Goal: Information Seeking & Learning: Find specific fact

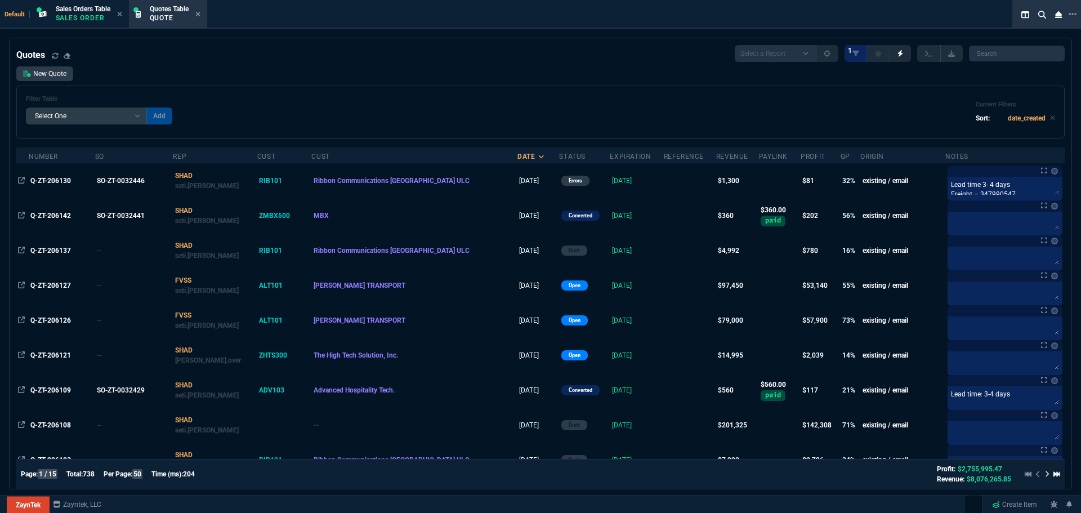
select select "4: SHAD"
select select
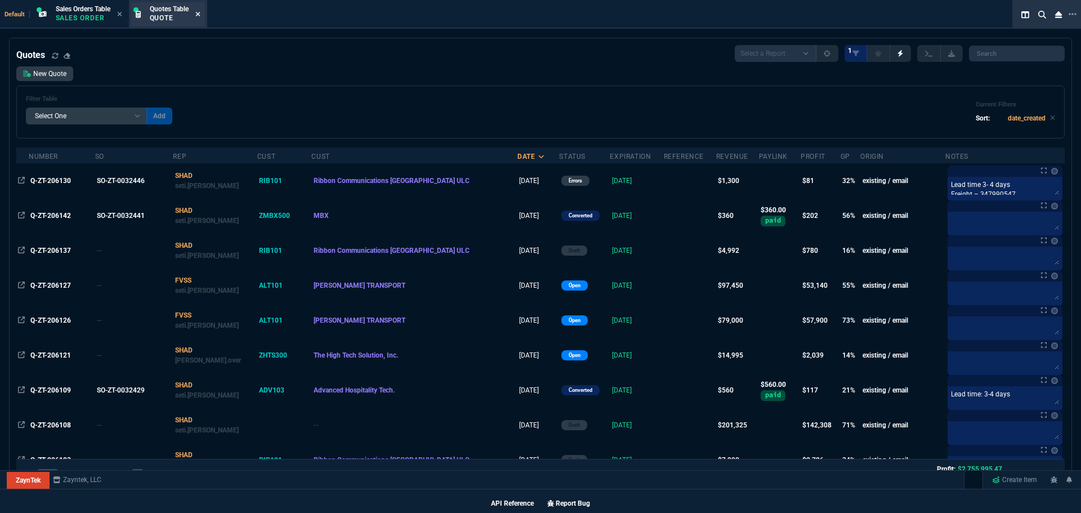
click at [200, 14] on icon at bounding box center [197, 14] width 5 height 7
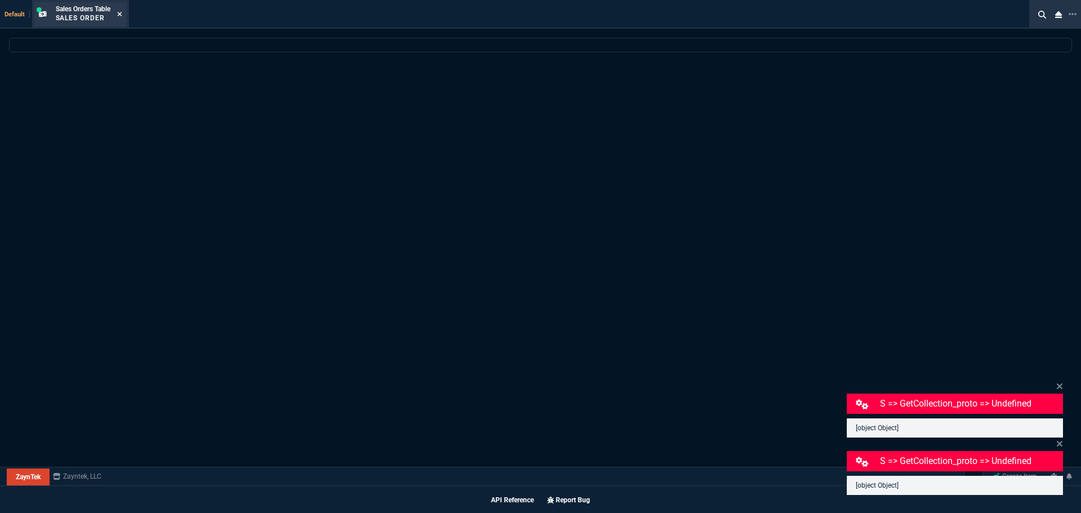
click at [122, 14] on icon at bounding box center [119, 14] width 5 height 5
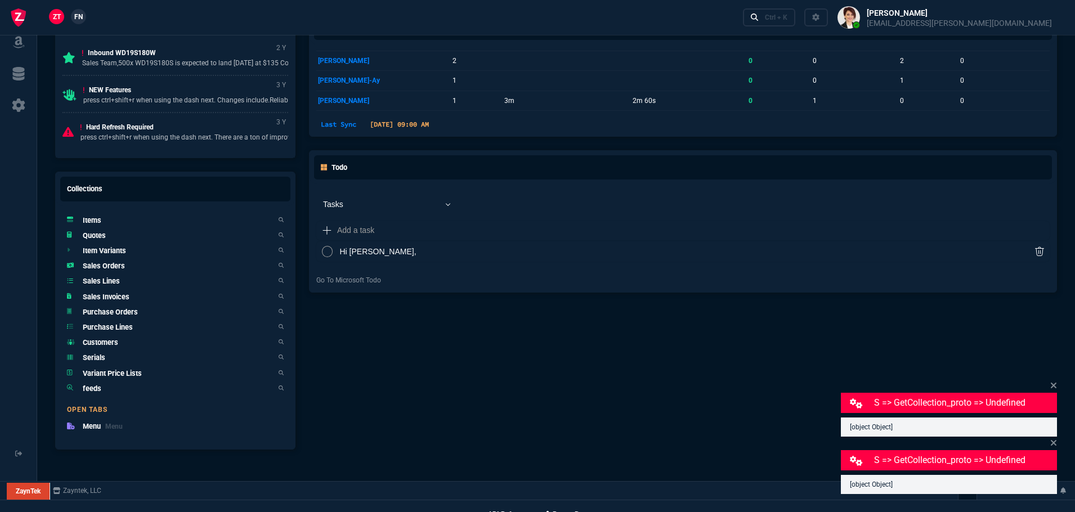
scroll to position [641, 0]
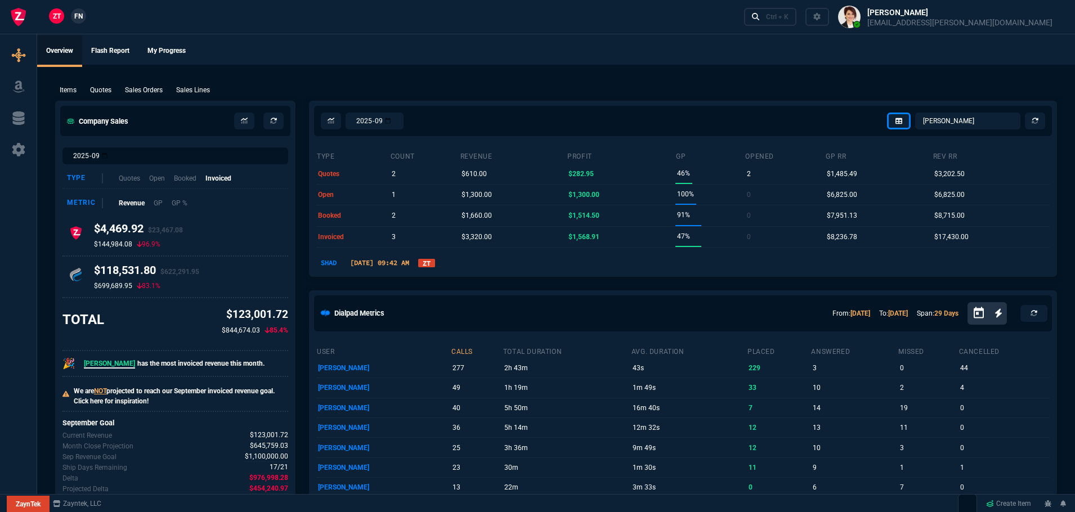
click at [435, 265] on link "ZT" at bounding box center [426, 263] width 17 height 8
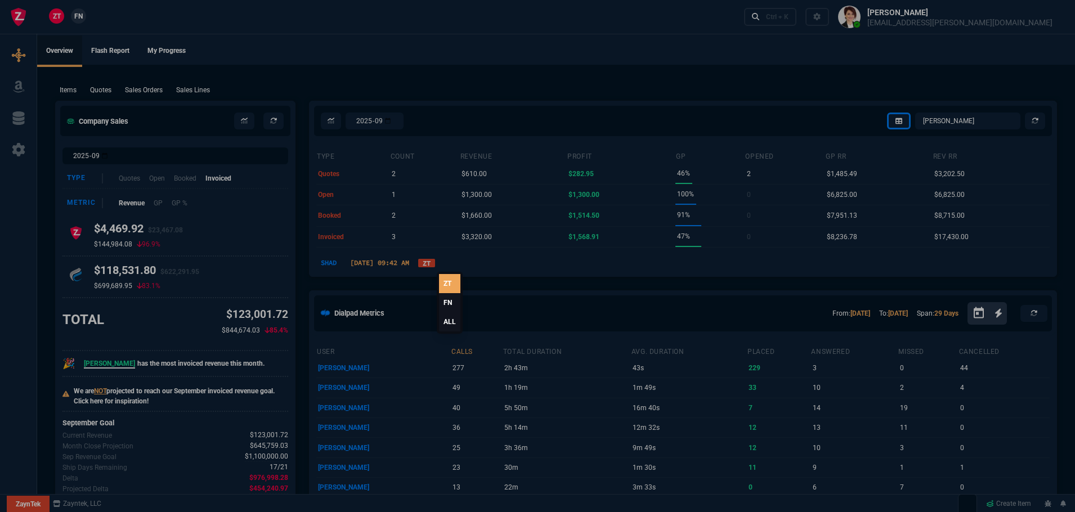
click at [449, 323] on link "ALL" at bounding box center [449, 321] width 21 height 19
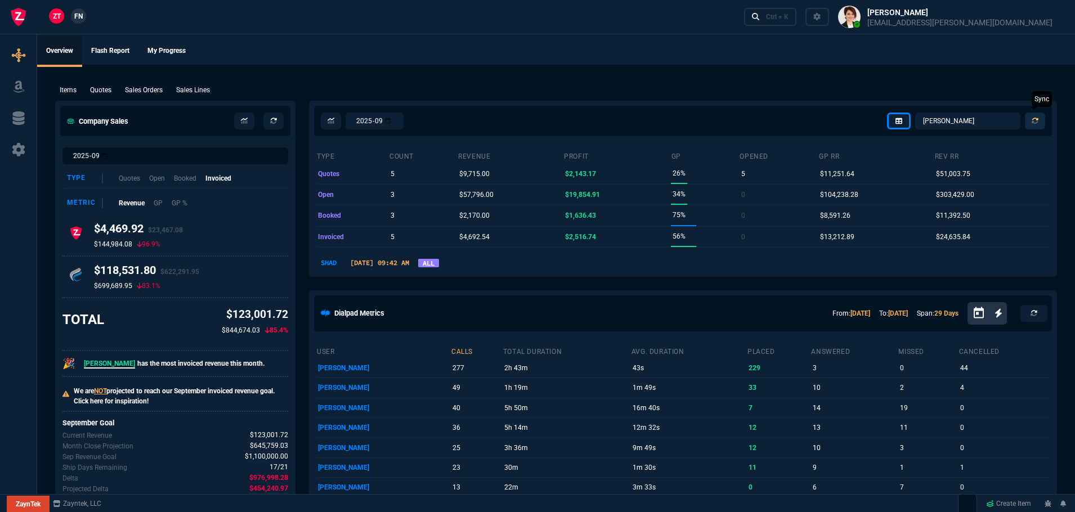
click at [1037, 118] on icon at bounding box center [1035, 121] width 7 height 7
click at [1033, 121] on icon at bounding box center [1035, 121] width 7 height 7
click at [972, 123] on select "Omar Brian Over Farzad Vahid Steven Huang Seti Shadab Alicia Bostic Wafek Moham…" at bounding box center [967, 121] width 105 height 17
click at [916, 113] on select "Omar Brian Over Farzad Vahid Steven Huang Seti Shadab Alicia Bostic Wafek Moham…" at bounding box center [967, 121] width 105 height 17
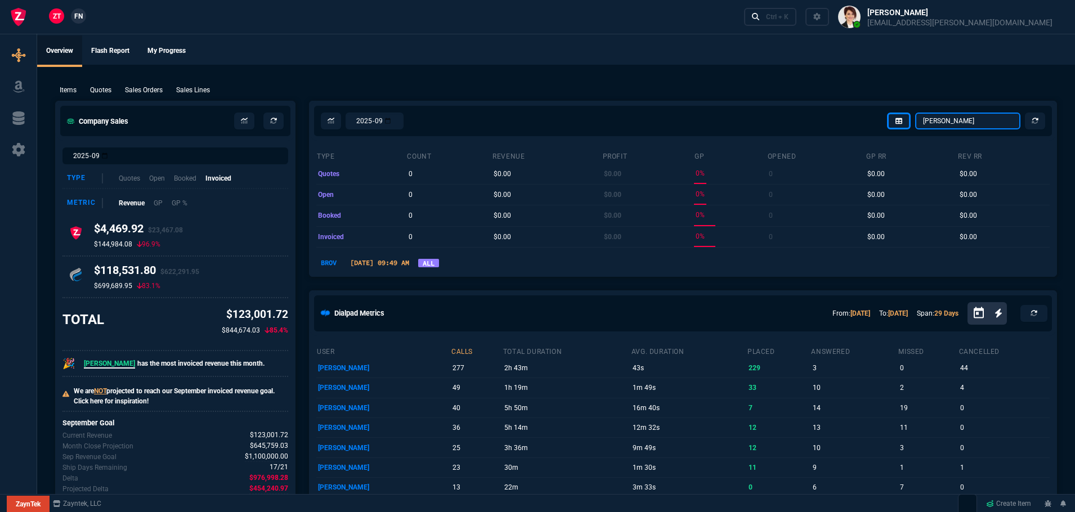
click at [960, 122] on select "Omar Brian Over Farzad Vahid Steven Huang Seti Shadab Alicia Bostic Wafek Moham…" at bounding box center [967, 121] width 105 height 17
click at [916, 113] on select "Omar Brian Over Farzad Vahid Steven Huang Seti Shadab Alicia Bostic Wafek Moham…" at bounding box center [967, 121] width 105 height 17
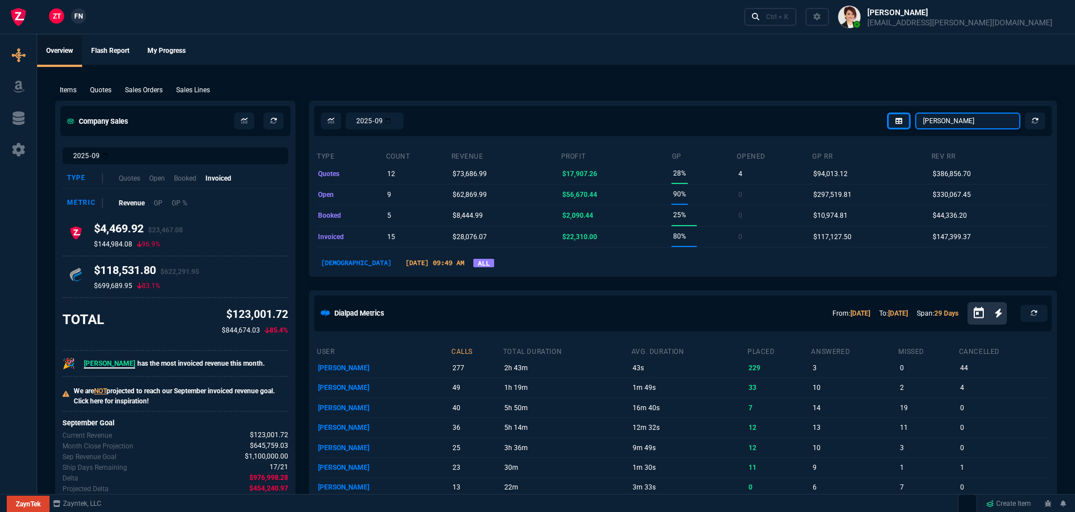
click at [953, 123] on select "Omar Brian Over Farzad Vahid Steven Huang Seti Shadab Alicia Bostic Wafek Moham…" at bounding box center [967, 121] width 105 height 17
click at [916, 113] on select "Omar Brian Over Farzad Vahid Steven Huang Seti Shadab Alicia Bostic Wafek Moham…" at bounding box center [967, 121] width 105 height 17
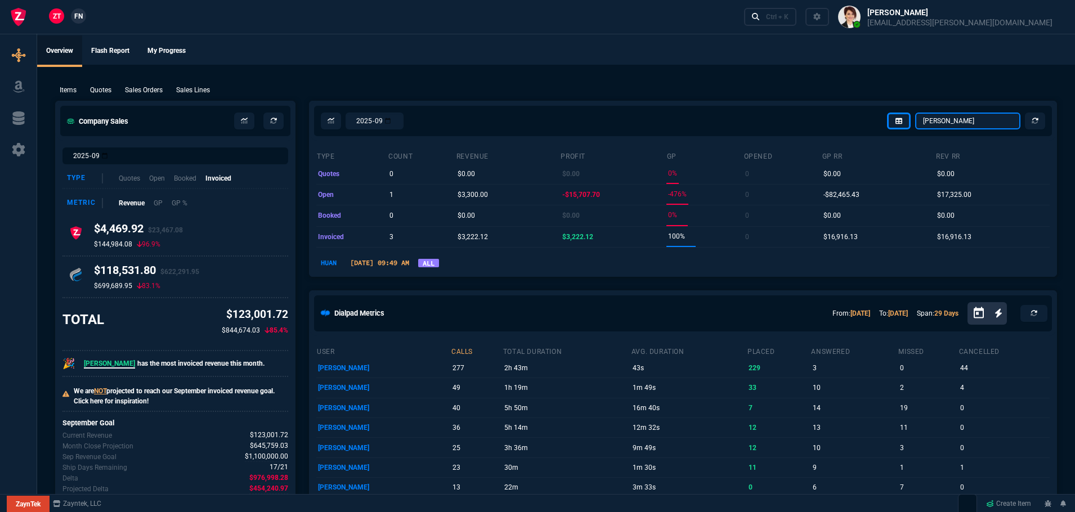
click at [966, 119] on select "Omar Brian Over Farzad Vahid Steven Huang Seti Shadab Alicia Bostic Wafek Moham…" at bounding box center [967, 121] width 105 height 17
click at [916, 113] on select "Omar Brian Over Farzad Vahid Steven Huang Seti Shadab Alicia Bostic Wafek Moham…" at bounding box center [967, 121] width 105 height 17
click at [956, 120] on select "Omar Brian Over Farzad Vahid Steven Huang Seti Shadab Alicia Bostic Wafek Moham…" at bounding box center [967, 121] width 105 height 17
click at [916, 113] on select "Omar Brian Over Farzad Vahid Steven Huang Seti Shadab Alicia Bostic Wafek Moham…" at bounding box center [967, 121] width 105 height 17
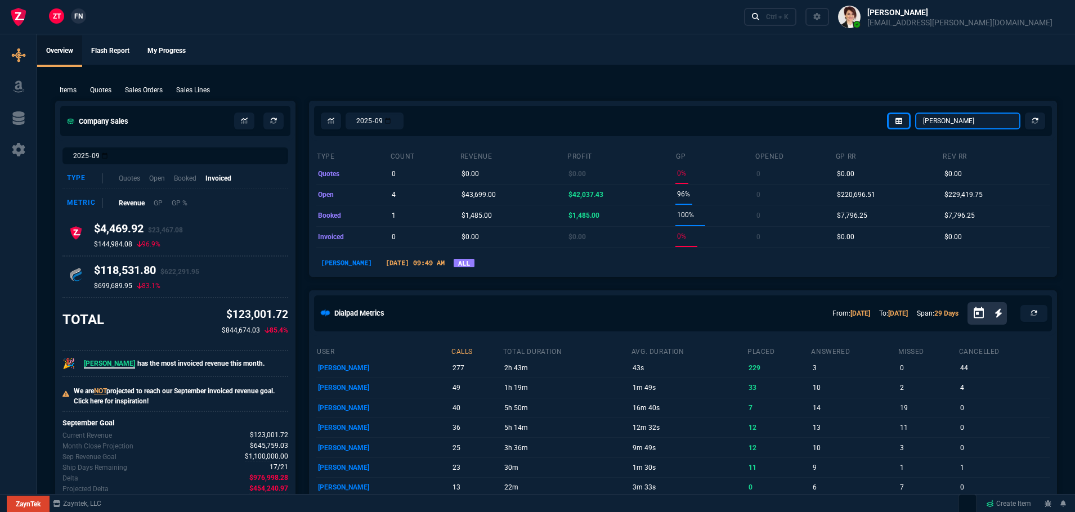
click at [992, 114] on select "Omar Brian Over Farzad Vahid Steven Huang Seti Shadab Alicia Bostic Wafek Moham…" at bounding box center [967, 121] width 105 height 17
click at [916, 113] on select "Omar Brian Over Farzad Vahid Steven Huang Seti Shadab Alicia Bostic Wafek Moham…" at bounding box center [967, 121] width 105 height 17
click at [976, 120] on select "Omar Brian Over Farzad Vahid Steven Huang Seti Shadab Alicia Bostic Wafek Moham…" at bounding box center [967, 121] width 105 height 17
click at [916, 113] on select "Omar Brian Over Farzad Vahid Steven Huang Seti Shadab Alicia Bostic Wafek Moham…" at bounding box center [967, 121] width 105 height 17
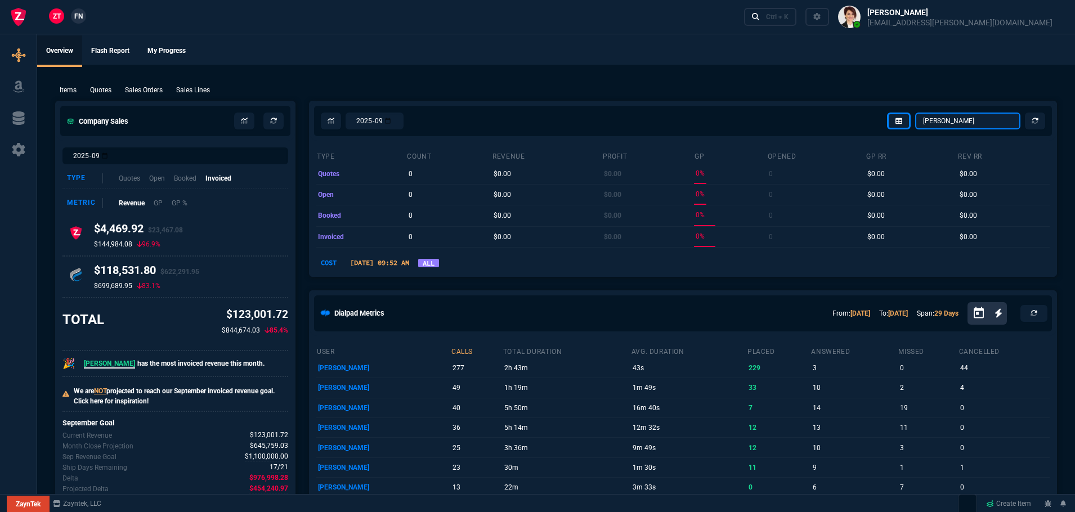
click at [951, 118] on select "Omar Brian Over Farzad Vahid Steven Huang Seti Shadab Alicia Bostic Wafek Moham…" at bounding box center [967, 121] width 105 height 17
click at [916, 113] on select "Omar Brian Over Farzad Vahid Steven Huang Seti Shadab Alicia Bostic Wafek Moham…" at bounding box center [967, 121] width 105 height 17
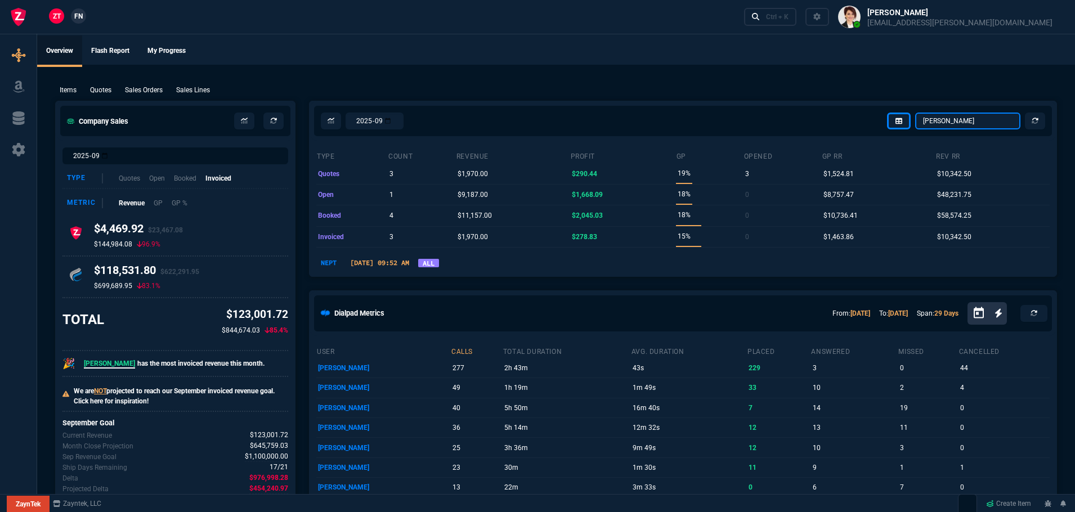
click at [977, 115] on select "Omar Brian Over Farzad Vahid Steven Huang Seti Shadab Alicia Bostic Wafek Moham…" at bounding box center [967, 121] width 105 height 17
click at [916, 113] on select "Omar Brian Over Farzad Vahid Steven Huang Seti Shadab Alicia Bostic Wafek Moham…" at bounding box center [967, 121] width 105 height 17
click at [978, 122] on select "Omar Brian Over Farzad Vahid Steven Huang Seti Shadab Alicia Bostic Wafek Moham…" at bounding box center [967, 121] width 105 height 17
click at [916, 113] on select "Omar Brian Over Farzad Vahid Steven Huang Seti Shadab Alicia Bostic Wafek Moham…" at bounding box center [967, 121] width 105 height 17
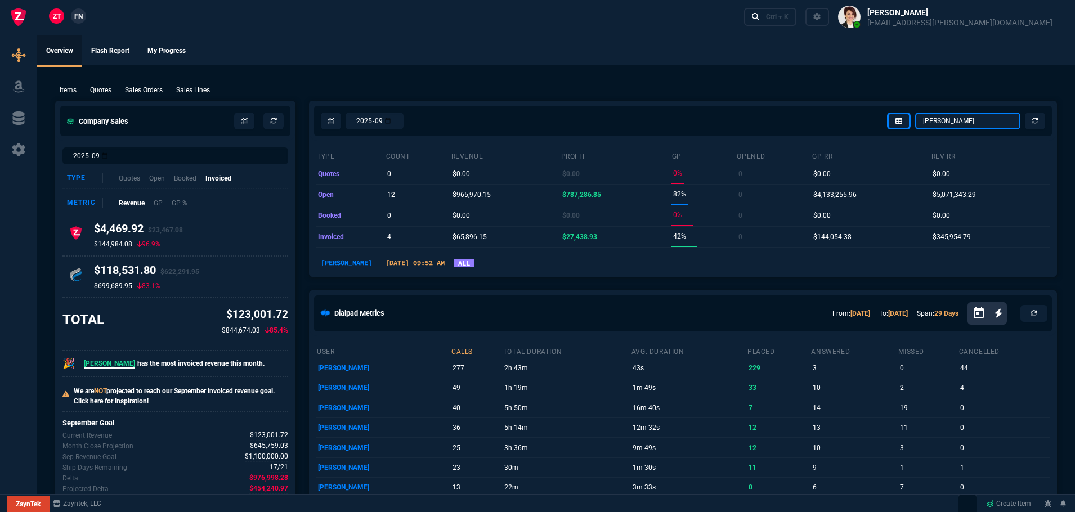
click at [962, 122] on select "Omar Brian Over Farzad Vahid Steven Huang Seti Shadab Alicia Bostic Wafek Moham…" at bounding box center [967, 121] width 105 height 17
select select "2: VAHI"
click at [916, 113] on select "Omar Brian Over Farzad Vahid Steven Huang Seti Shadab Alicia Bostic Wafek Moham…" at bounding box center [967, 121] width 105 height 17
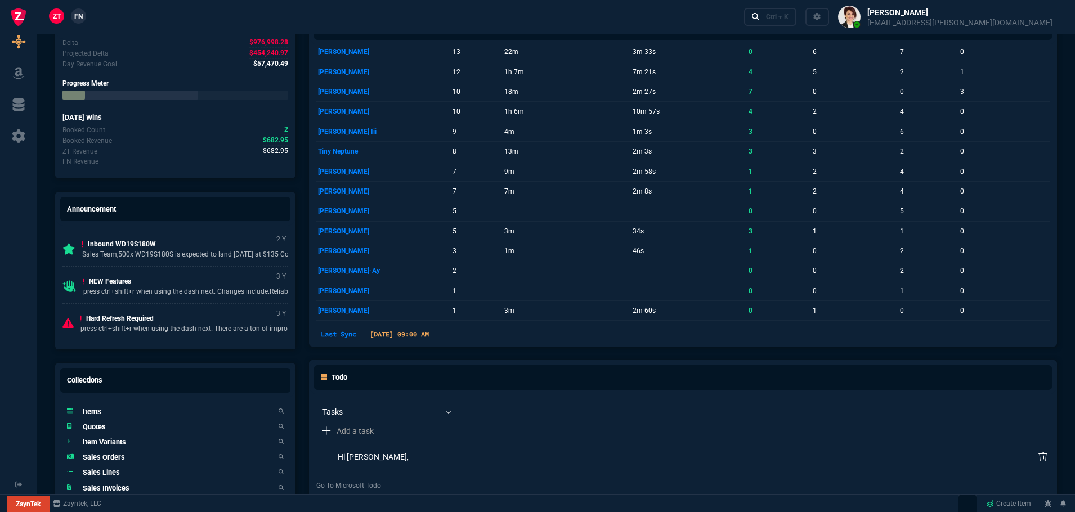
scroll to position [642, 0]
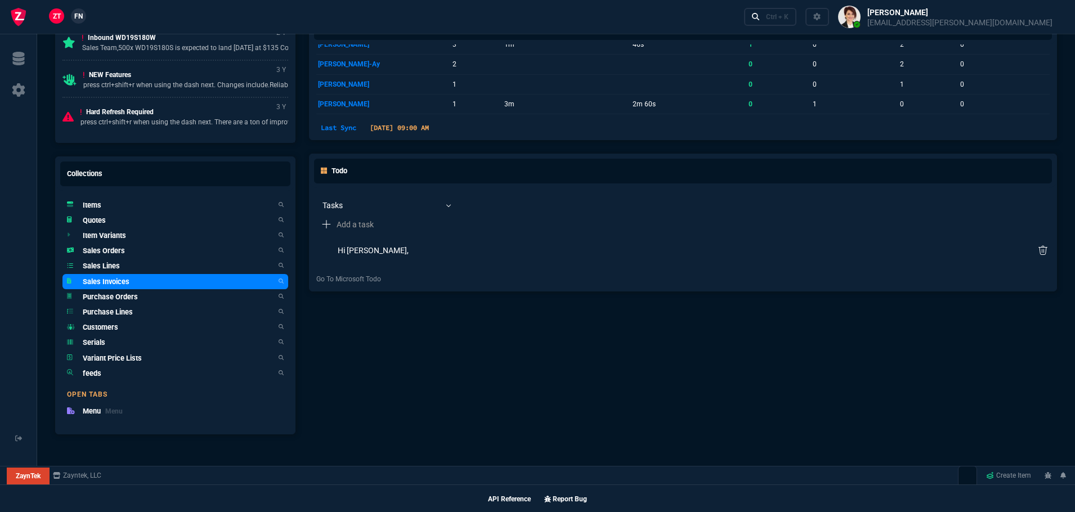
click at [108, 282] on h5 "Sales Invoices" at bounding box center [106, 281] width 47 height 11
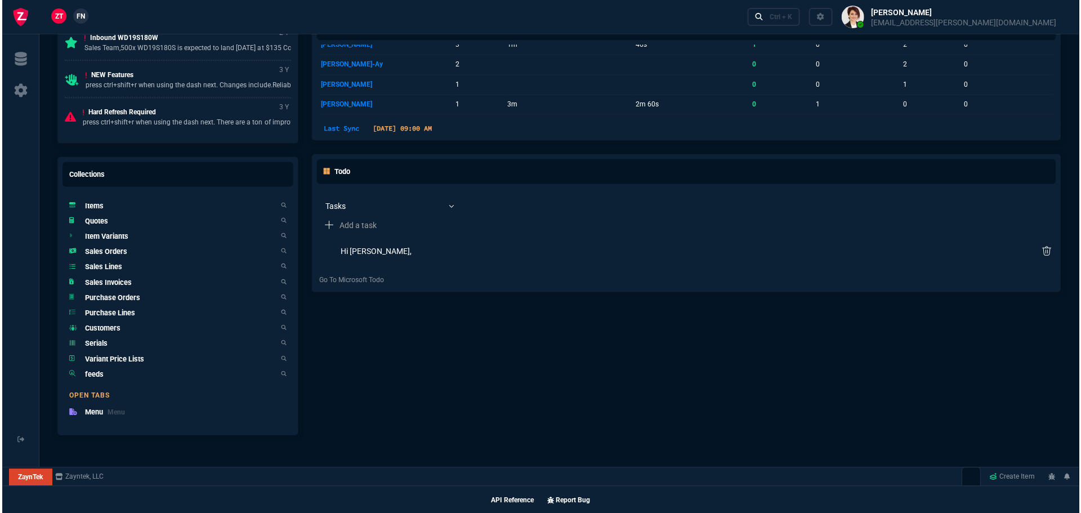
scroll to position [642, 0]
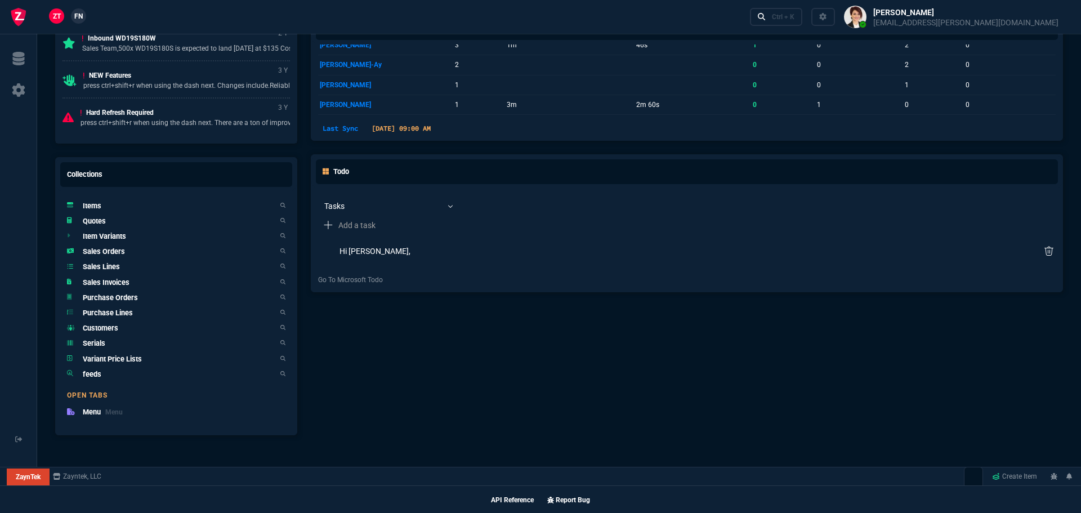
select select
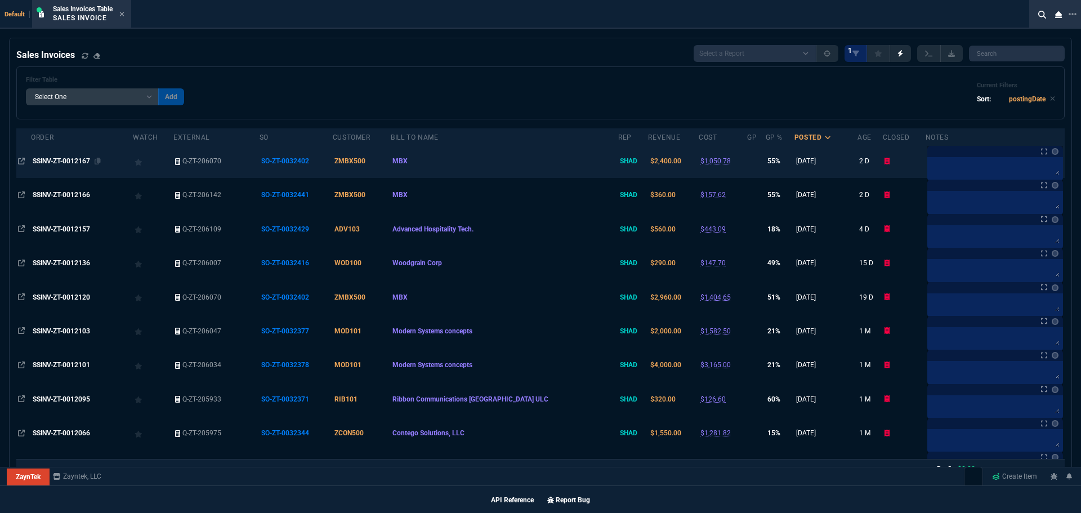
click at [70, 157] on div "SSINV-ZT-0012167" at bounding box center [82, 161] width 99 height 10
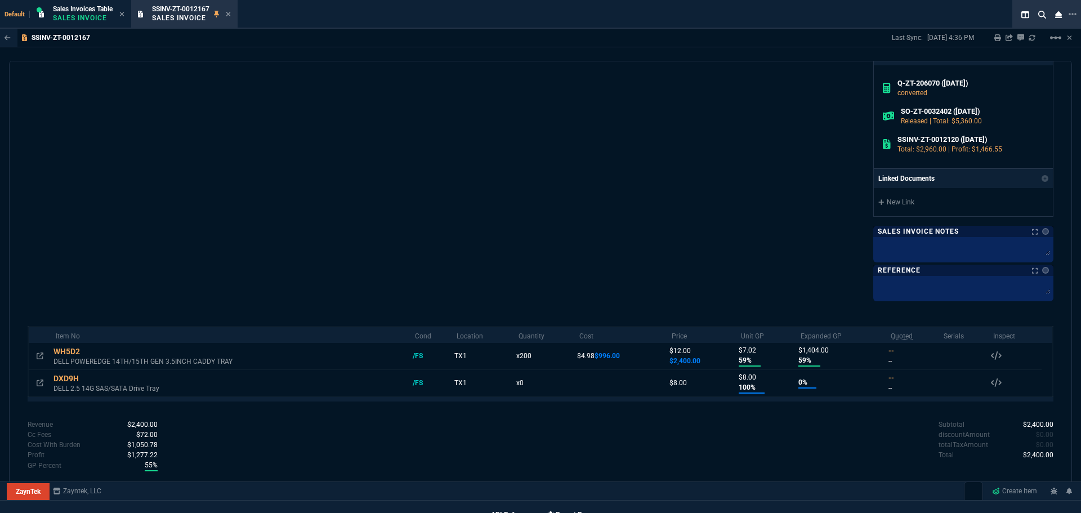
scroll to position [424, 0]
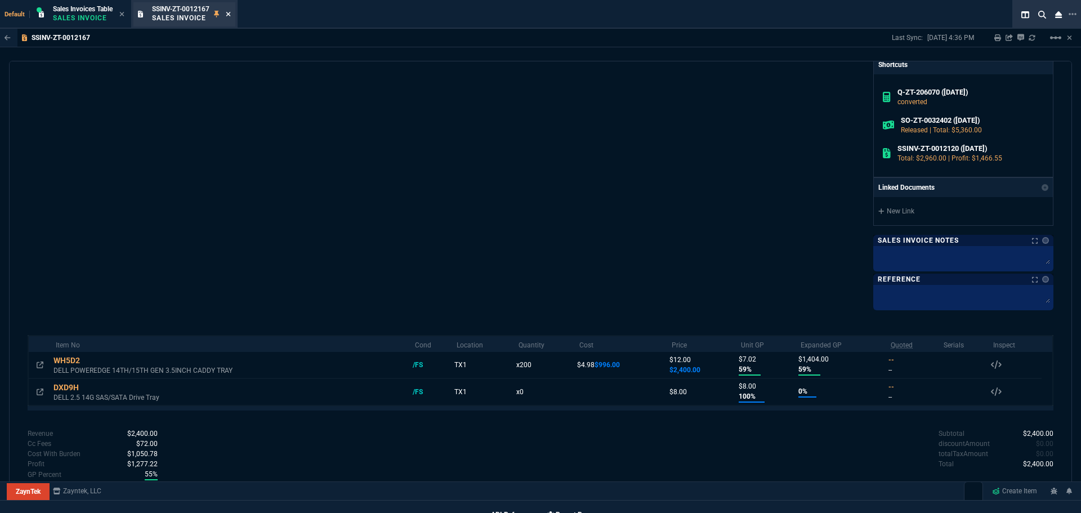
click at [231, 11] on icon at bounding box center [228, 14] width 5 height 7
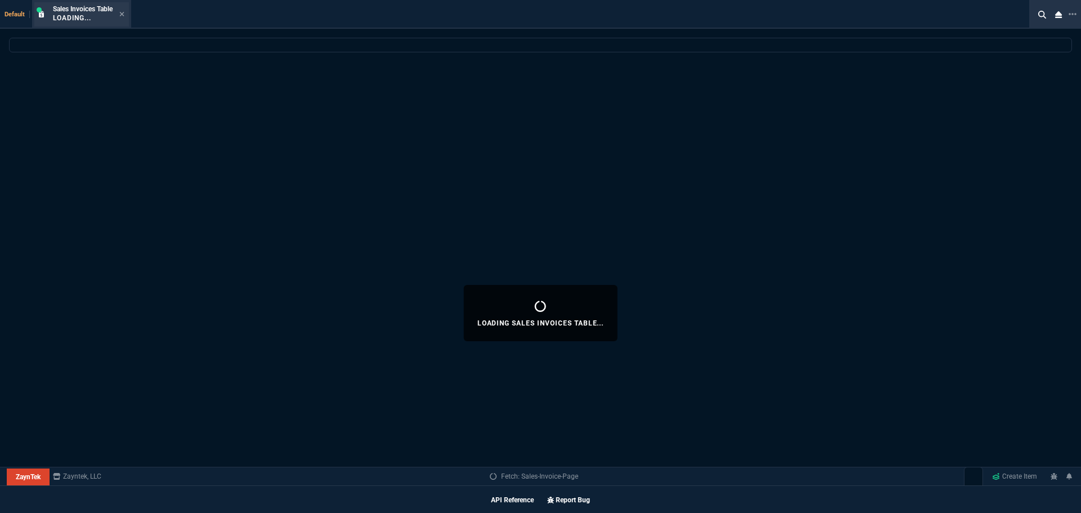
select select
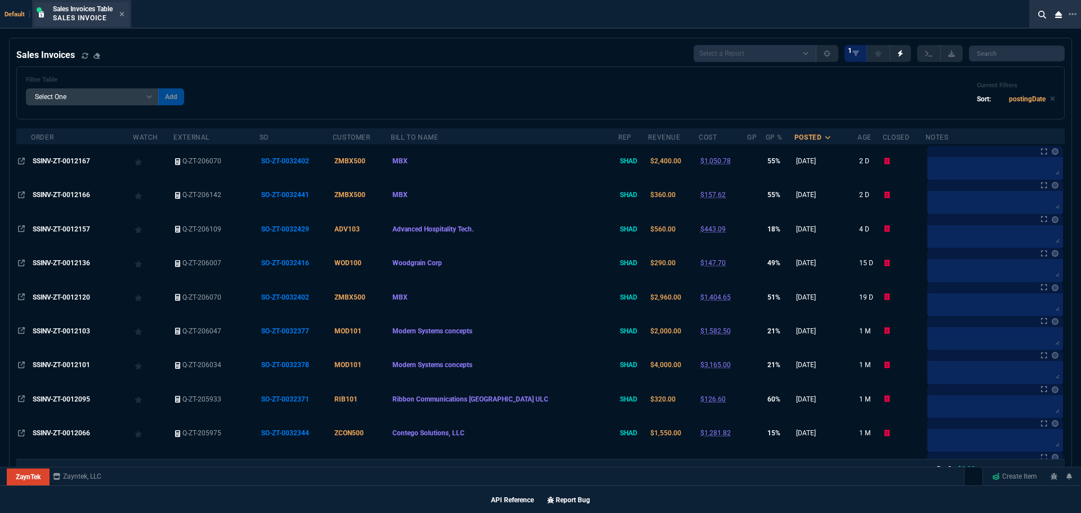
click at [124, 20] on div "Sales Invoices Table Sales Invoice" at bounding box center [88, 15] width 71 height 20
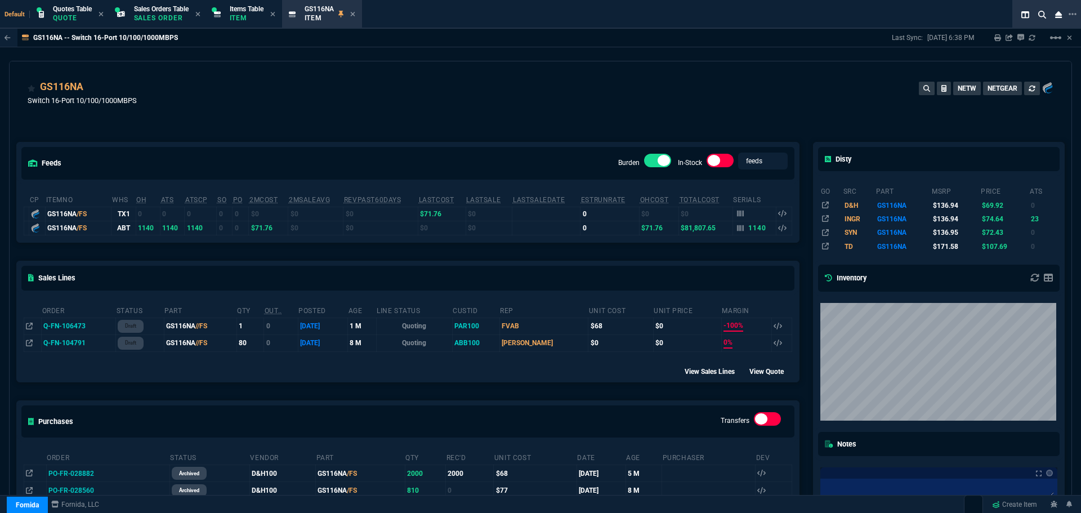
select select "4: SHAD"
drag, startPoint x: 75, startPoint y: 19, endPoint x: 118, endPoint y: 3, distance: 45.4
click at [75, 18] on p "Quote" at bounding box center [72, 18] width 39 height 9
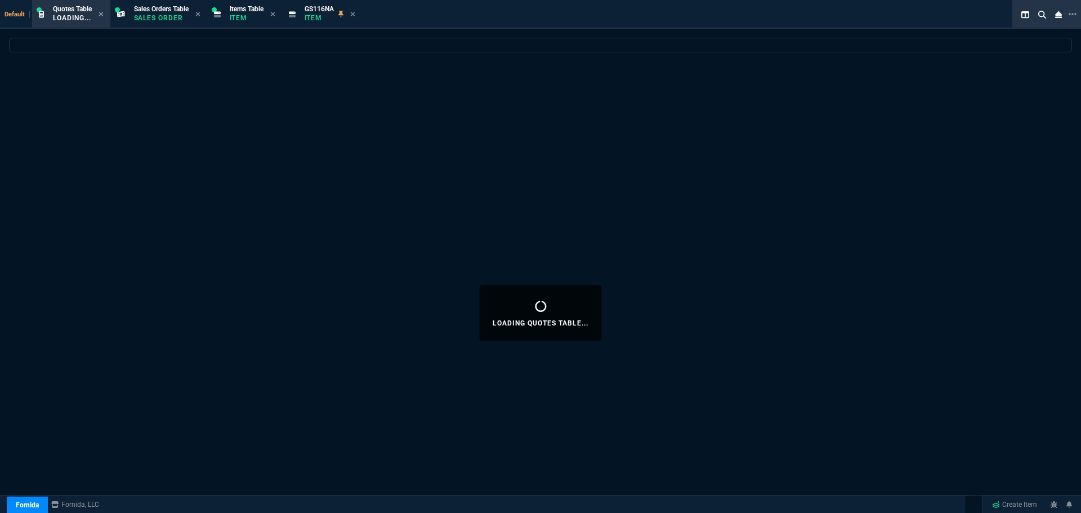
select select "2: VAHI"
select select
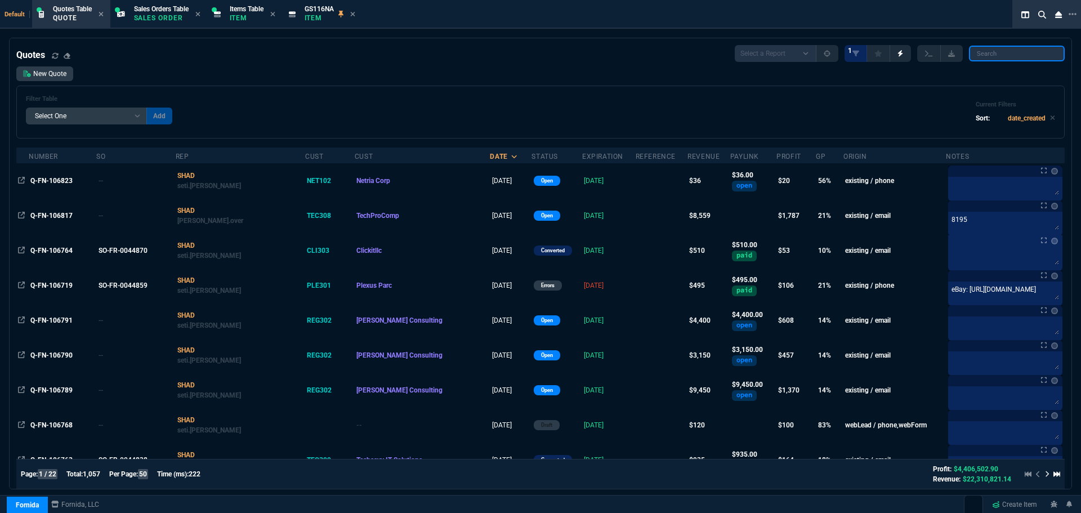
click at [984, 54] on input "search" at bounding box center [1017, 54] width 96 height 16
paste input "Q-FN-106752"
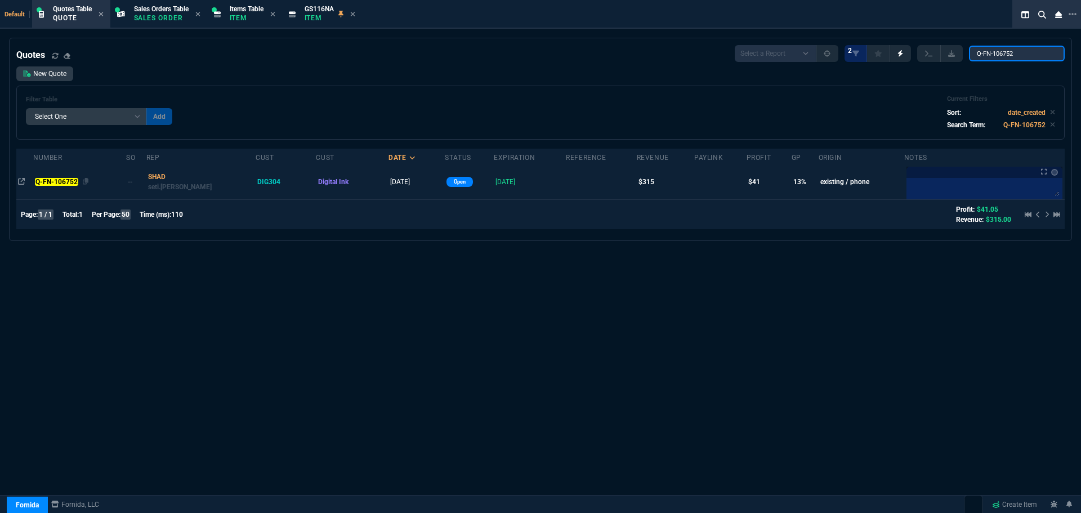
type input "Q-FN-106752"
click at [58, 183] on mark "Q-FN-106752" at bounding box center [56, 182] width 43 height 8
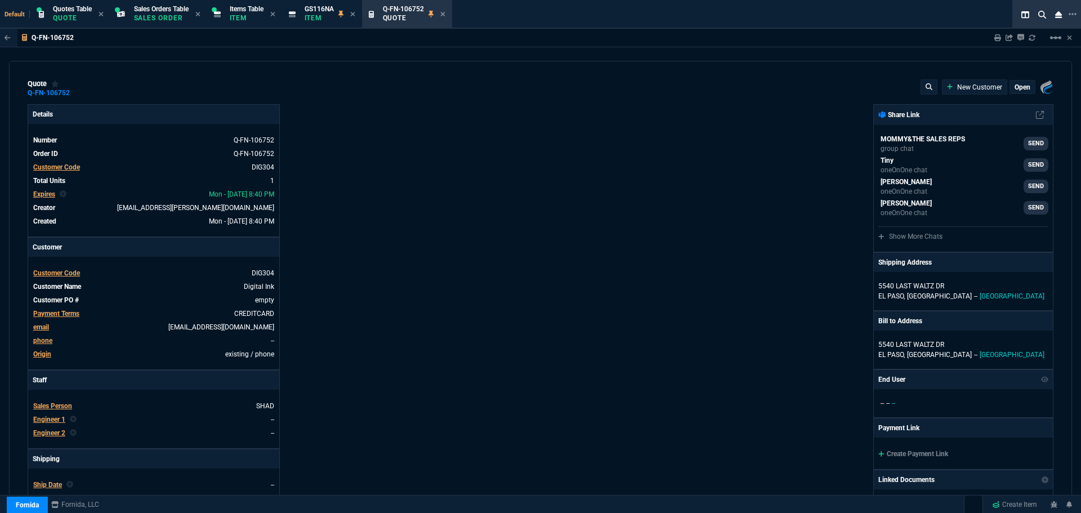
type input "18"
type input "55"
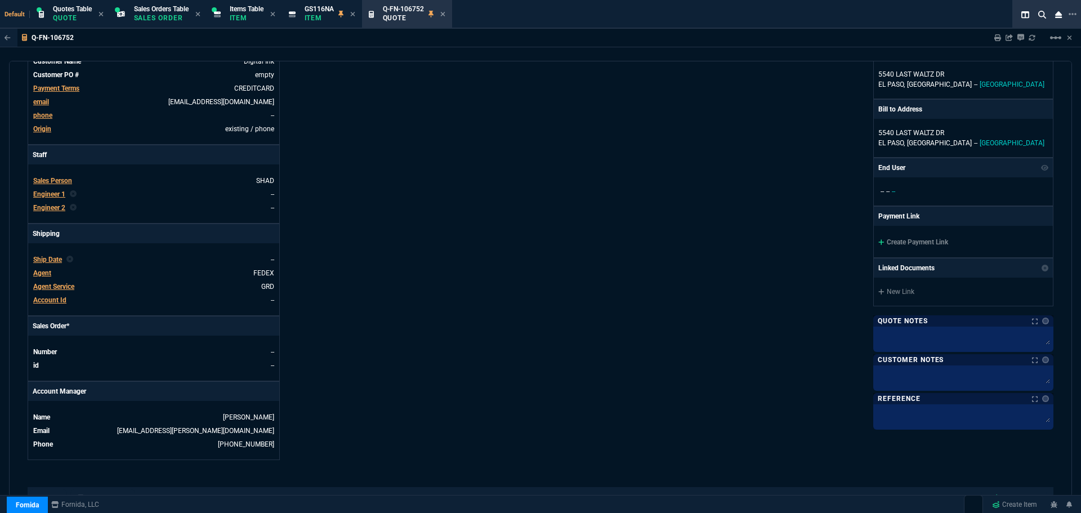
scroll to position [450, 0]
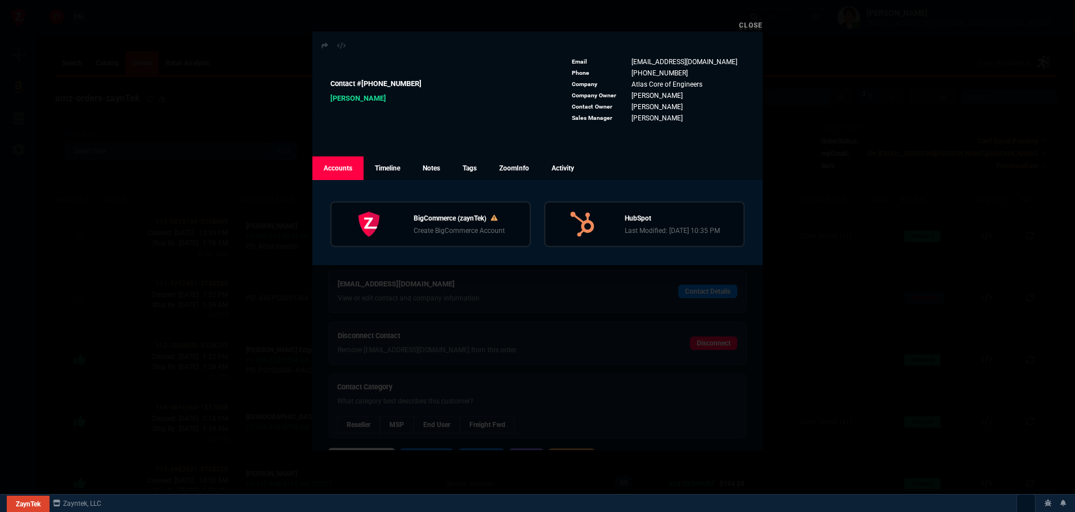
select select
click at [755, 24] on link "Close" at bounding box center [751, 25] width 24 height 8
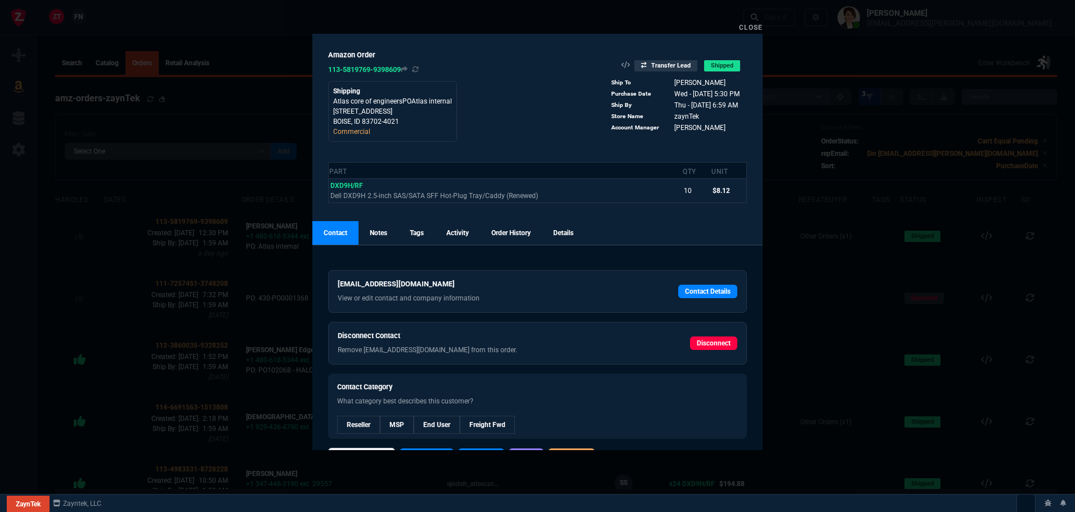
click at [749, 28] on link "Close" at bounding box center [751, 28] width 24 height 8
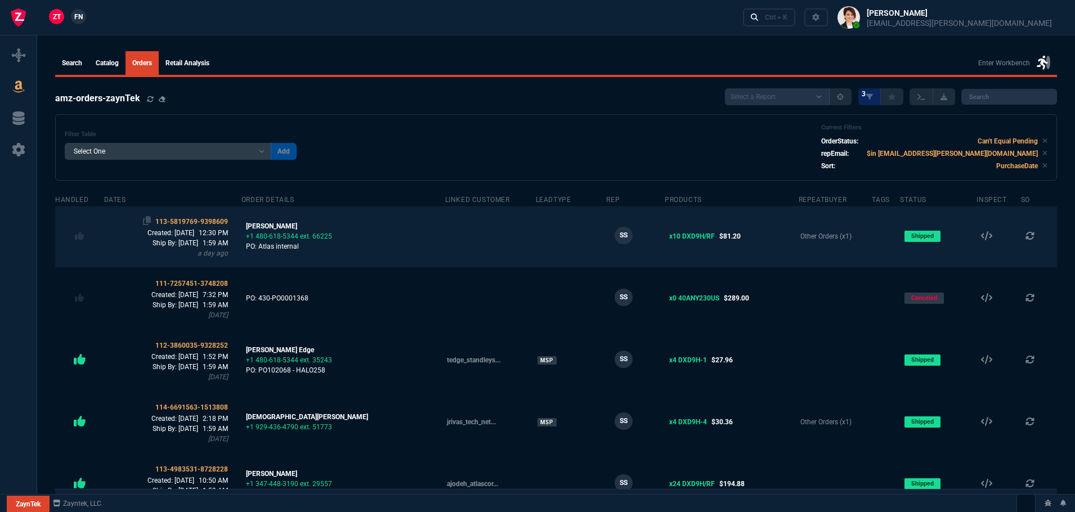
click at [194, 223] on span "113-5819769-9398609" at bounding box center [191, 222] width 73 height 8
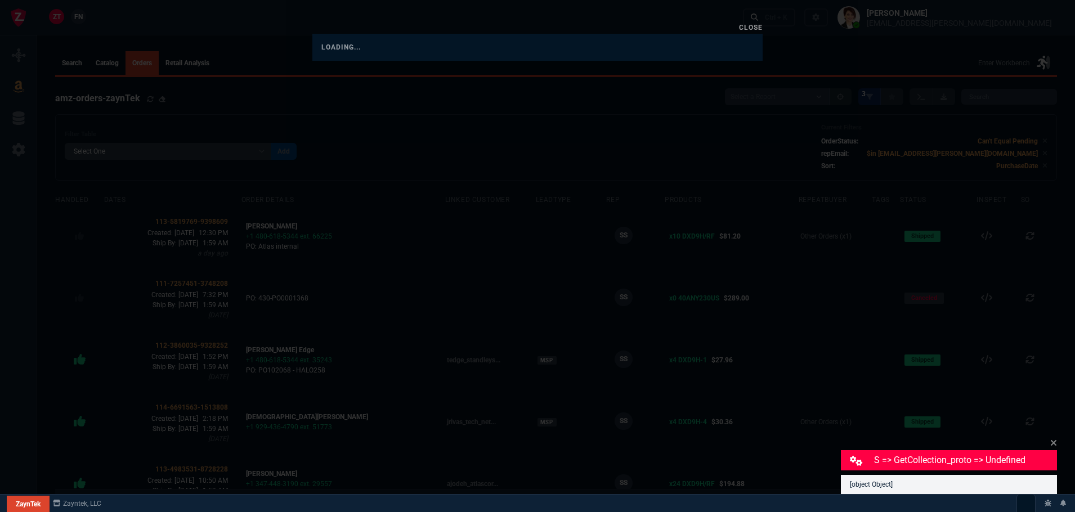
click at [759, 30] on link "Close" at bounding box center [751, 28] width 24 height 8
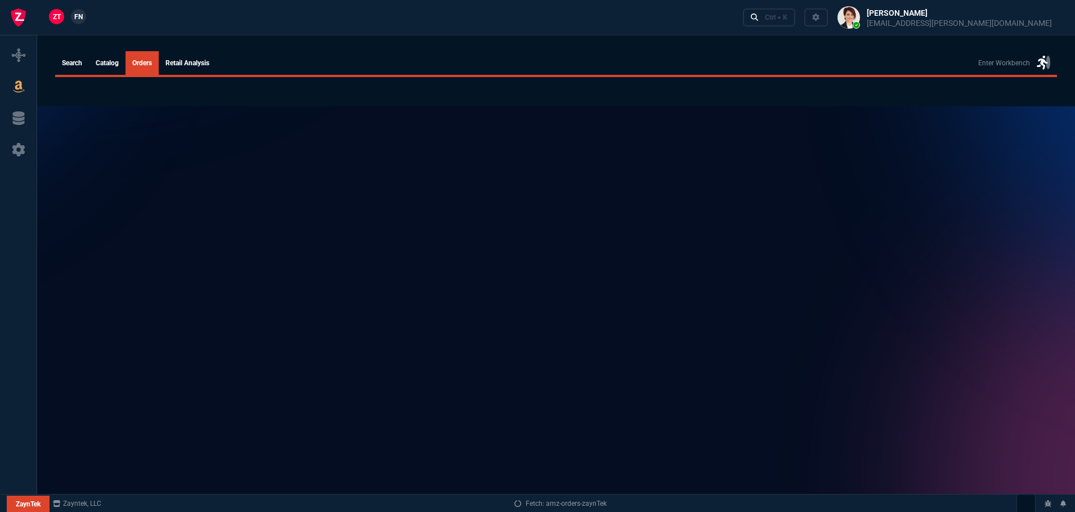
select select
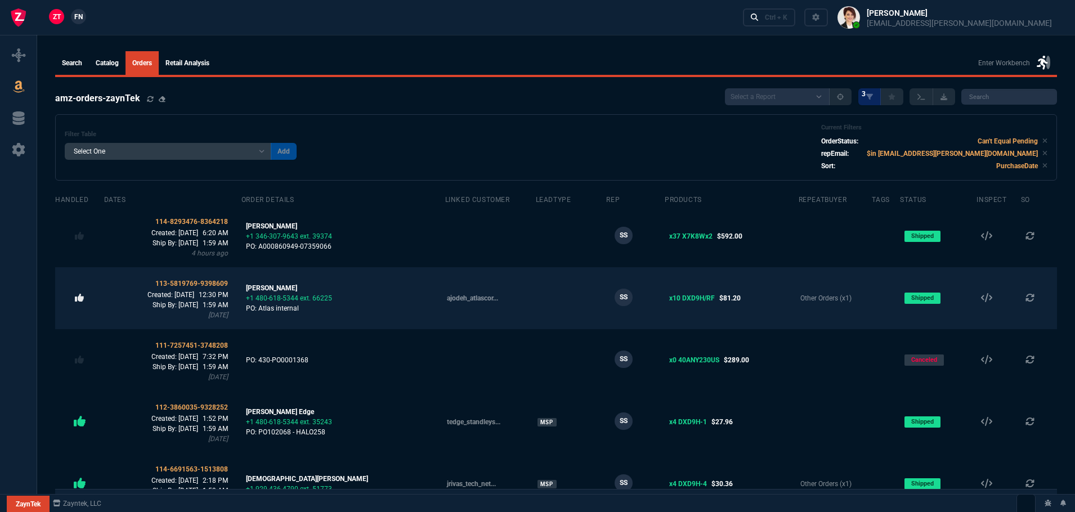
click at [79, 297] on icon at bounding box center [79, 298] width 9 height 8
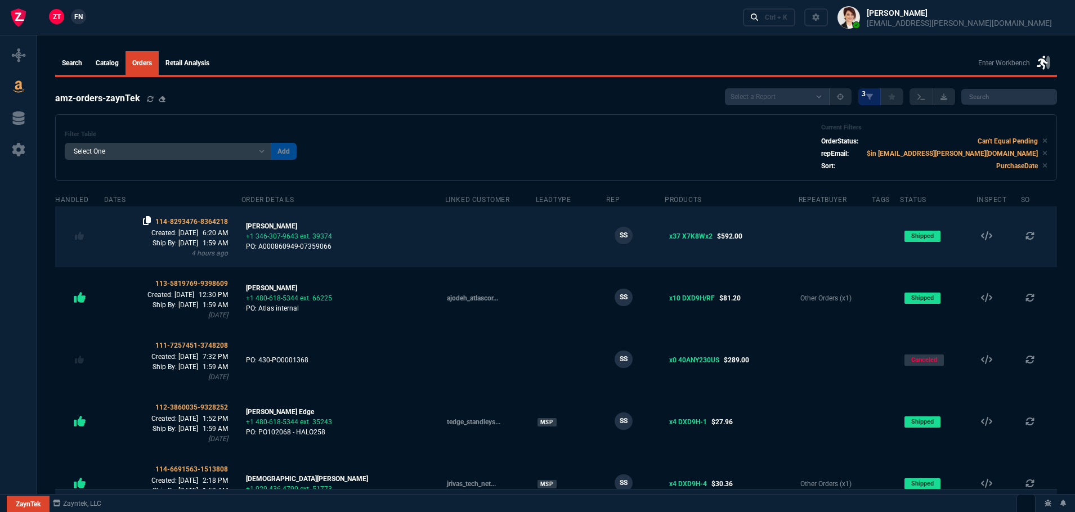
click at [151, 218] on icon at bounding box center [147, 220] width 8 height 9
click at [213, 220] on span "114-8293476-8364218" at bounding box center [191, 222] width 73 height 8
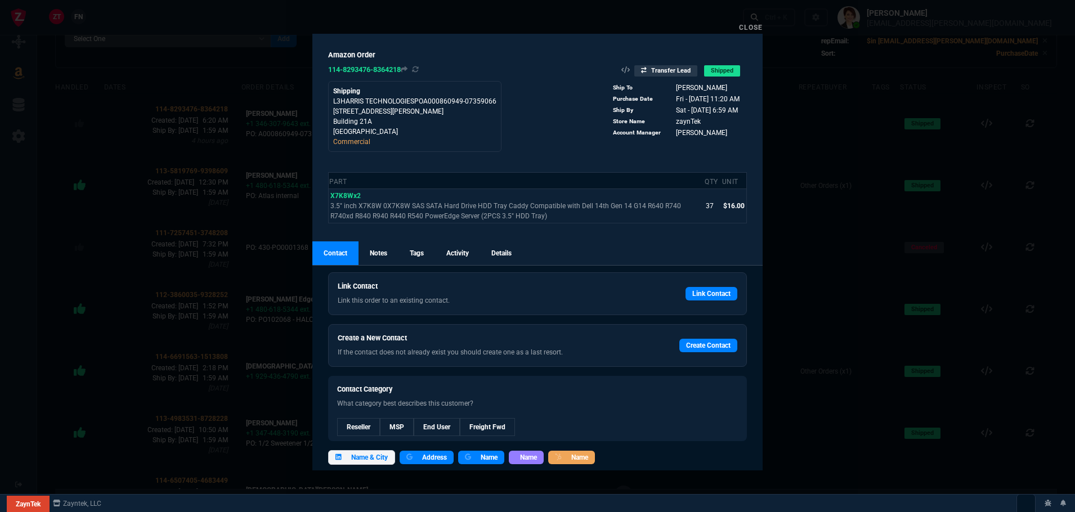
scroll to position [28, 0]
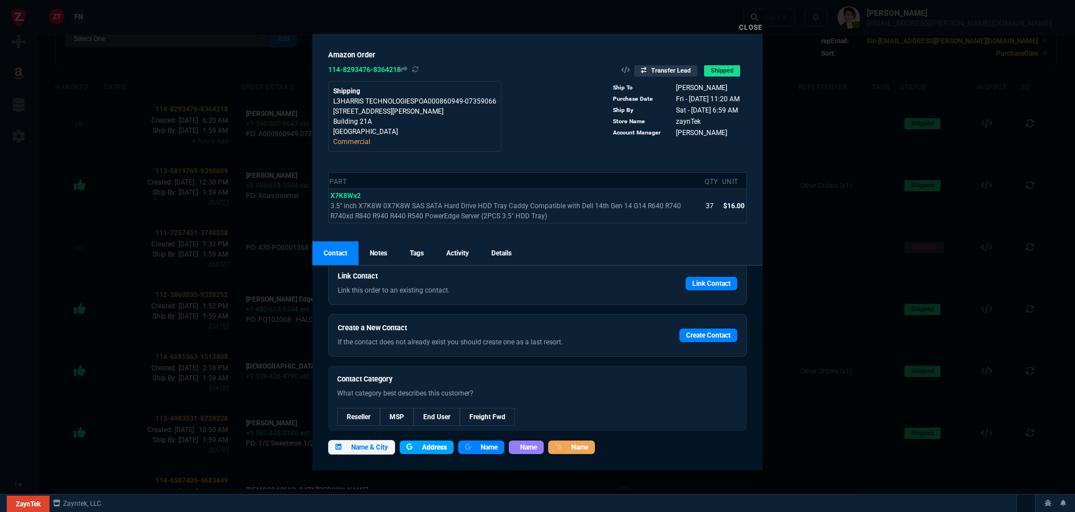
click at [428, 447] on span "Address" at bounding box center [434, 447] width 25 height 10
click at [435, 442] on span "Address" at bounding box center [434, 447] width 25 height 10
click at [667, 88] on icon at bounding box center [669, 87] width 6 height 7
